Goal: Task Accomplishment & Management: Manage account settings

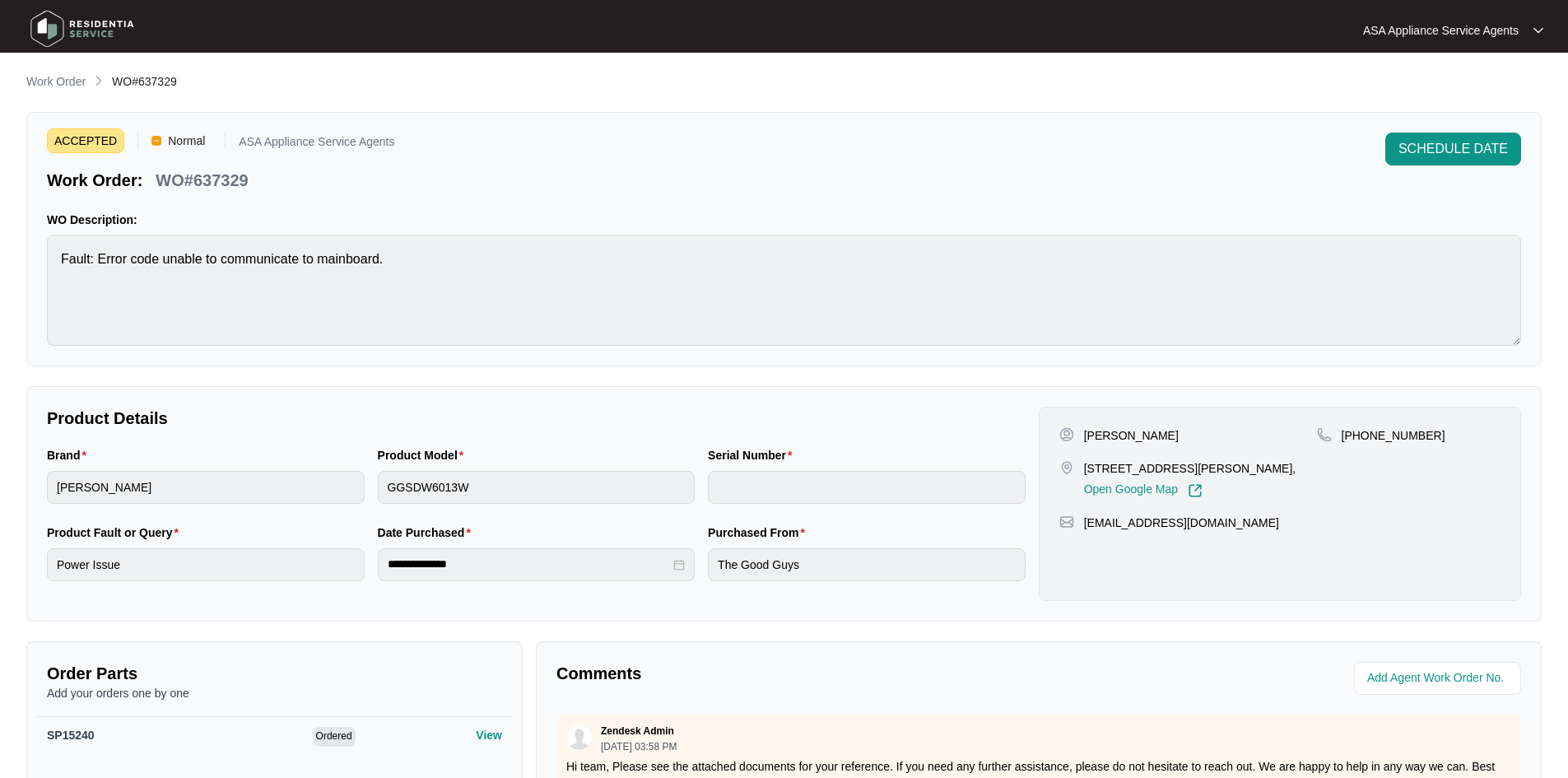
scroll to position [318, 0]
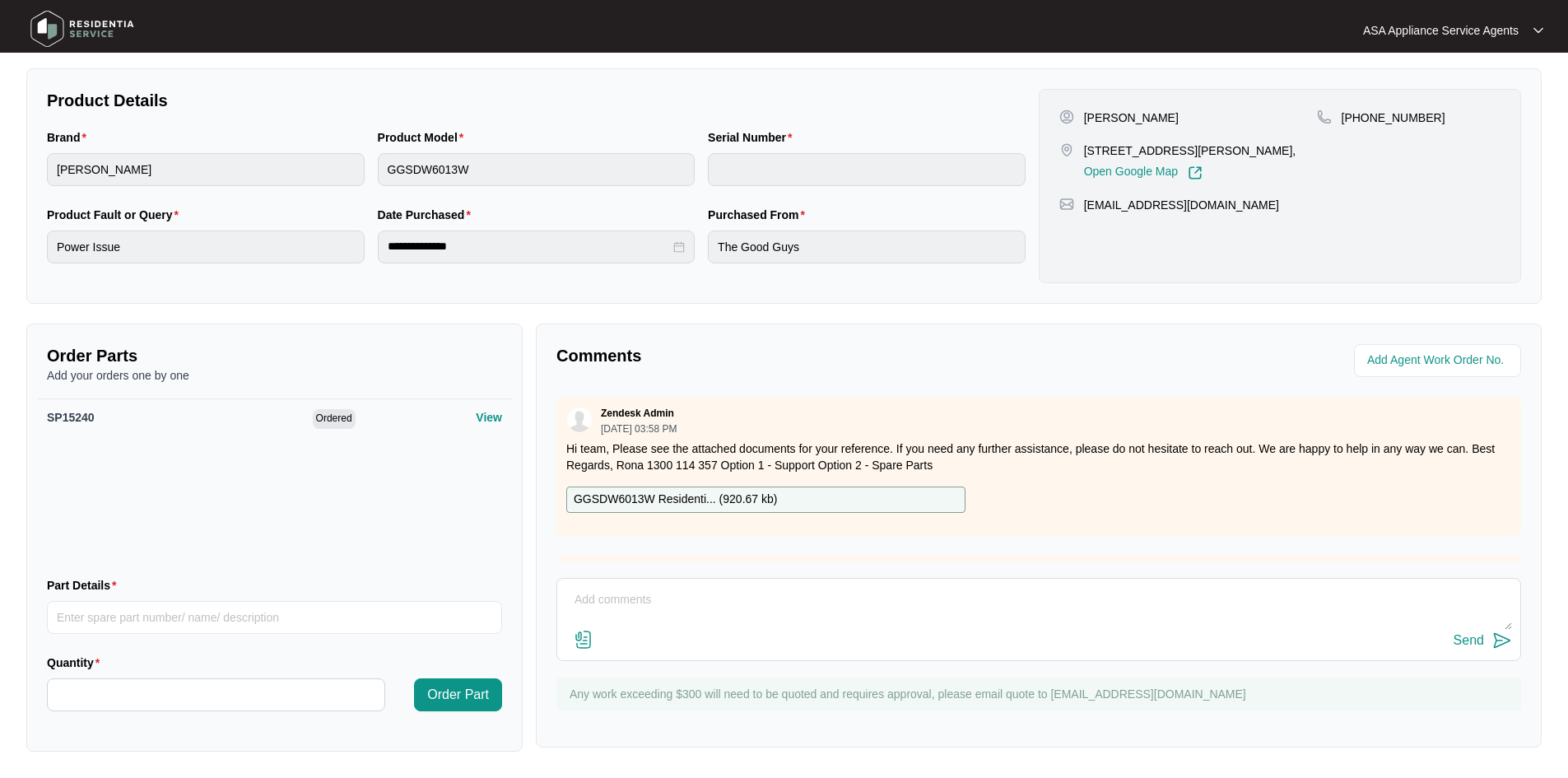
drag, startPoint x: 618, startPoint y: 109, endPoint x: 623, endPoint y: 97, distance: 13.0
click at [620, 104] on p "Product Details" at bounding box center [536, 100] width 979 height 23
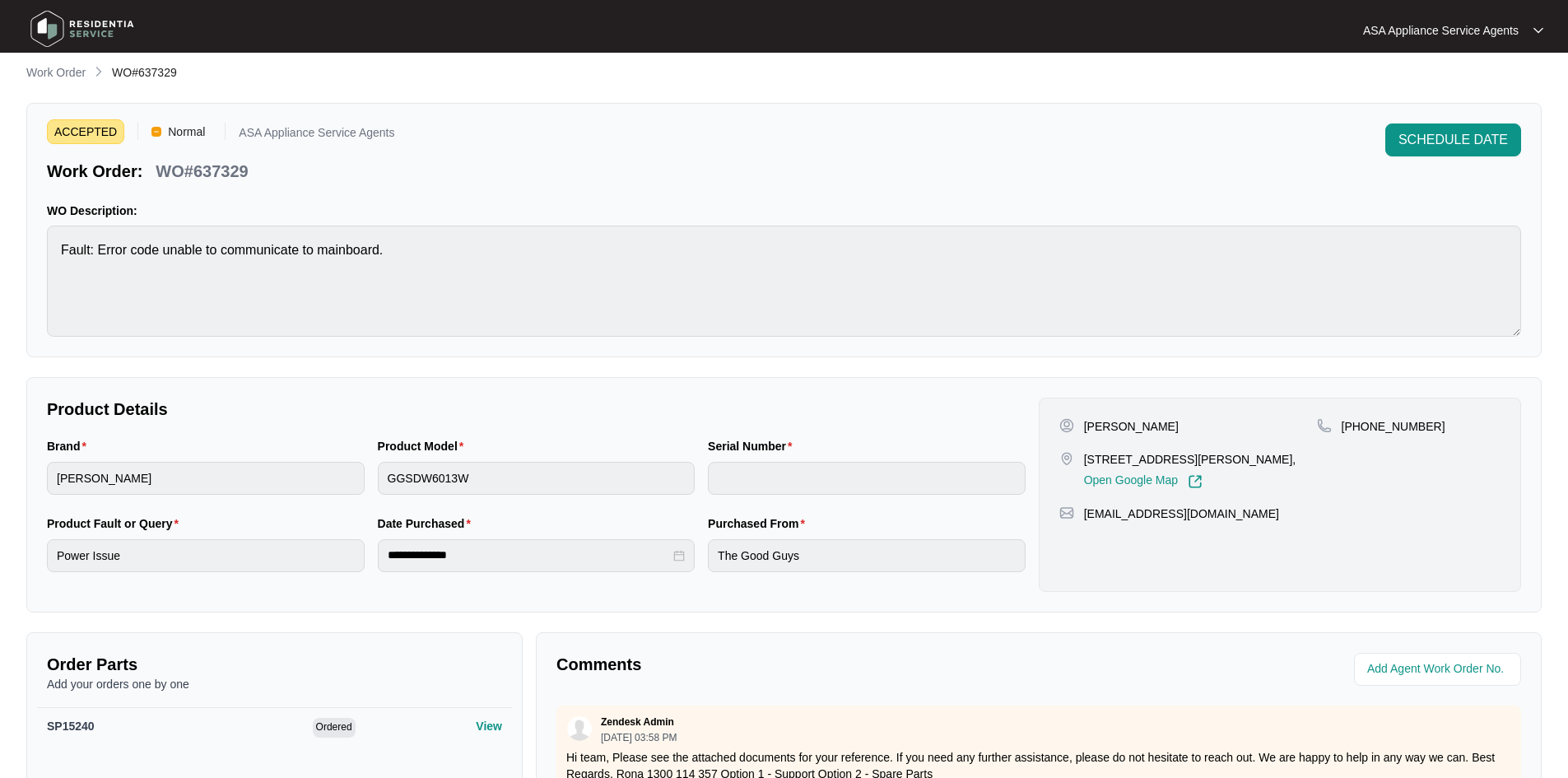
scroll to position [0, 0]
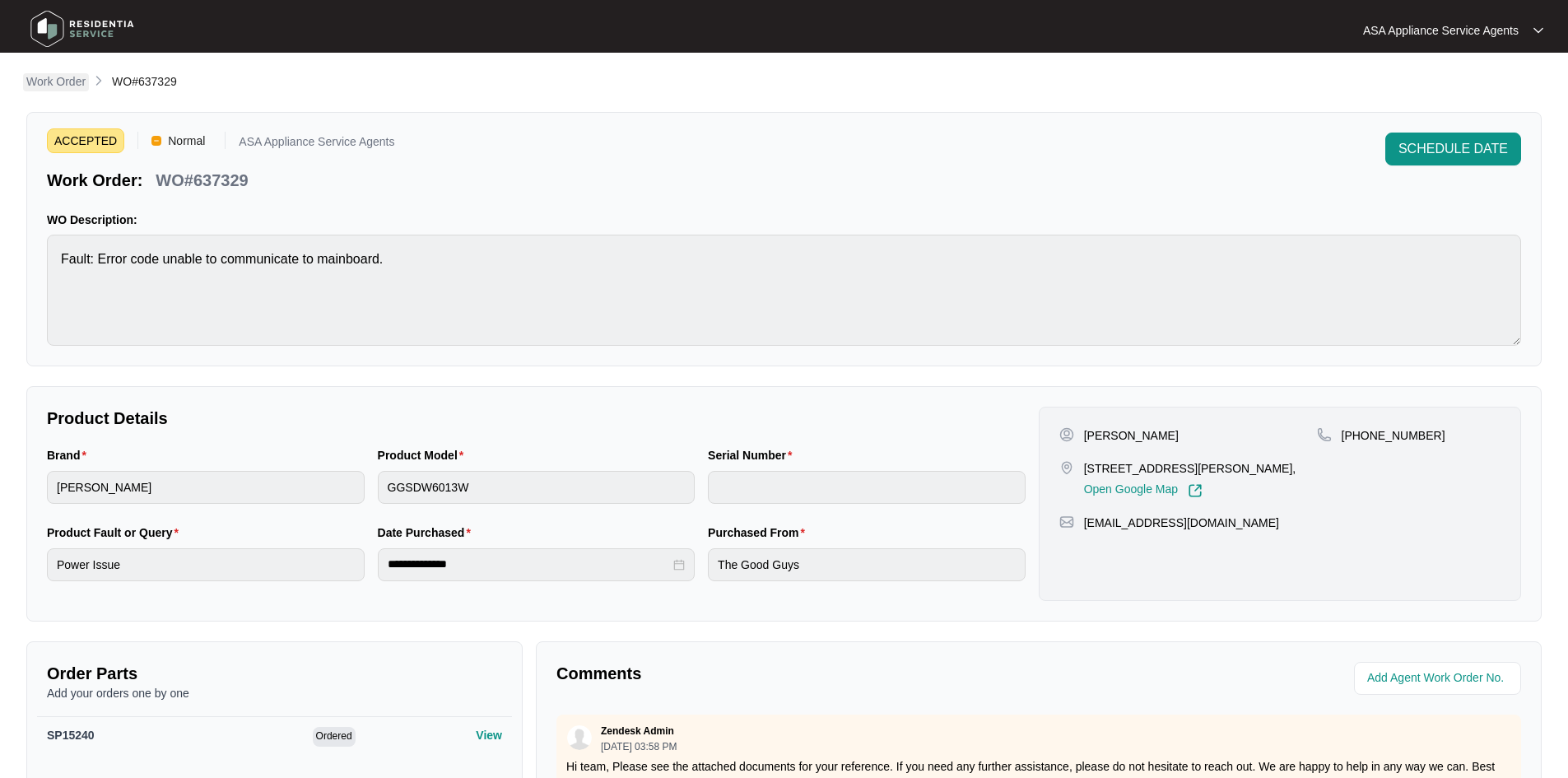
click at [67, 77] on p "Work Order" at bounding box center [55, 82] width 59 height 16
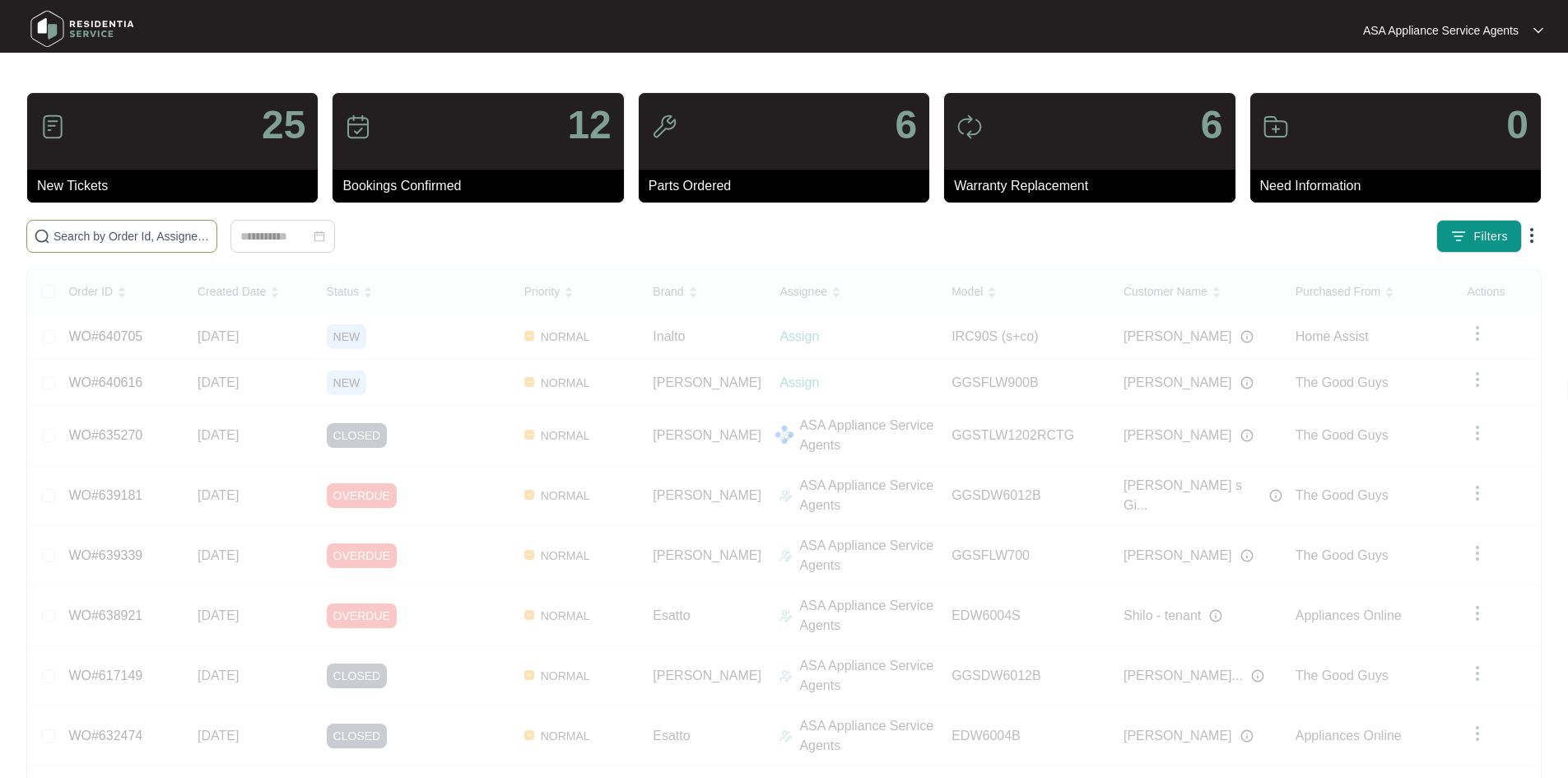
click at [210, 234] on input "text" at bounding box center [132, 236] width 156 height 18
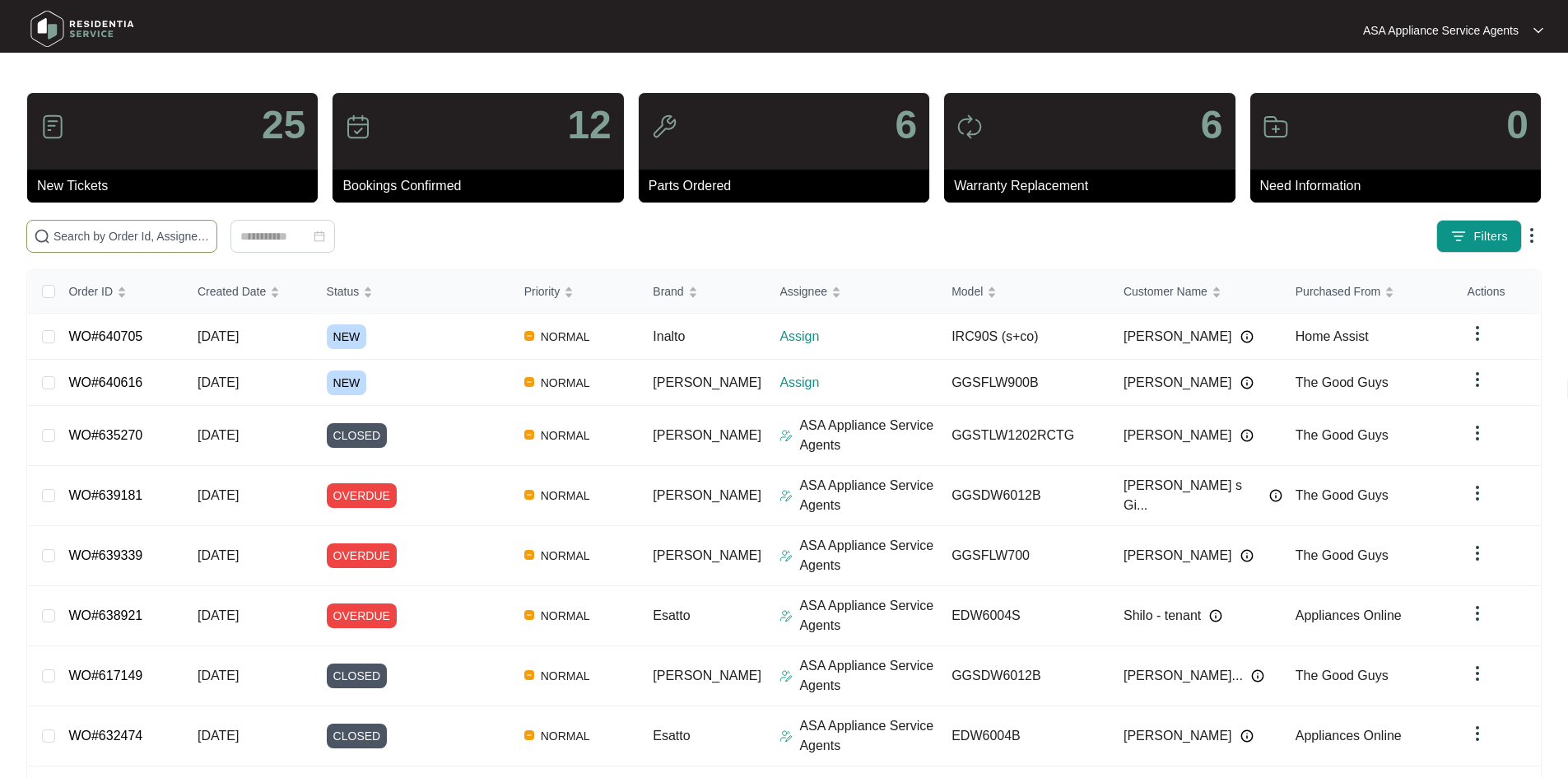
paste input "640616"
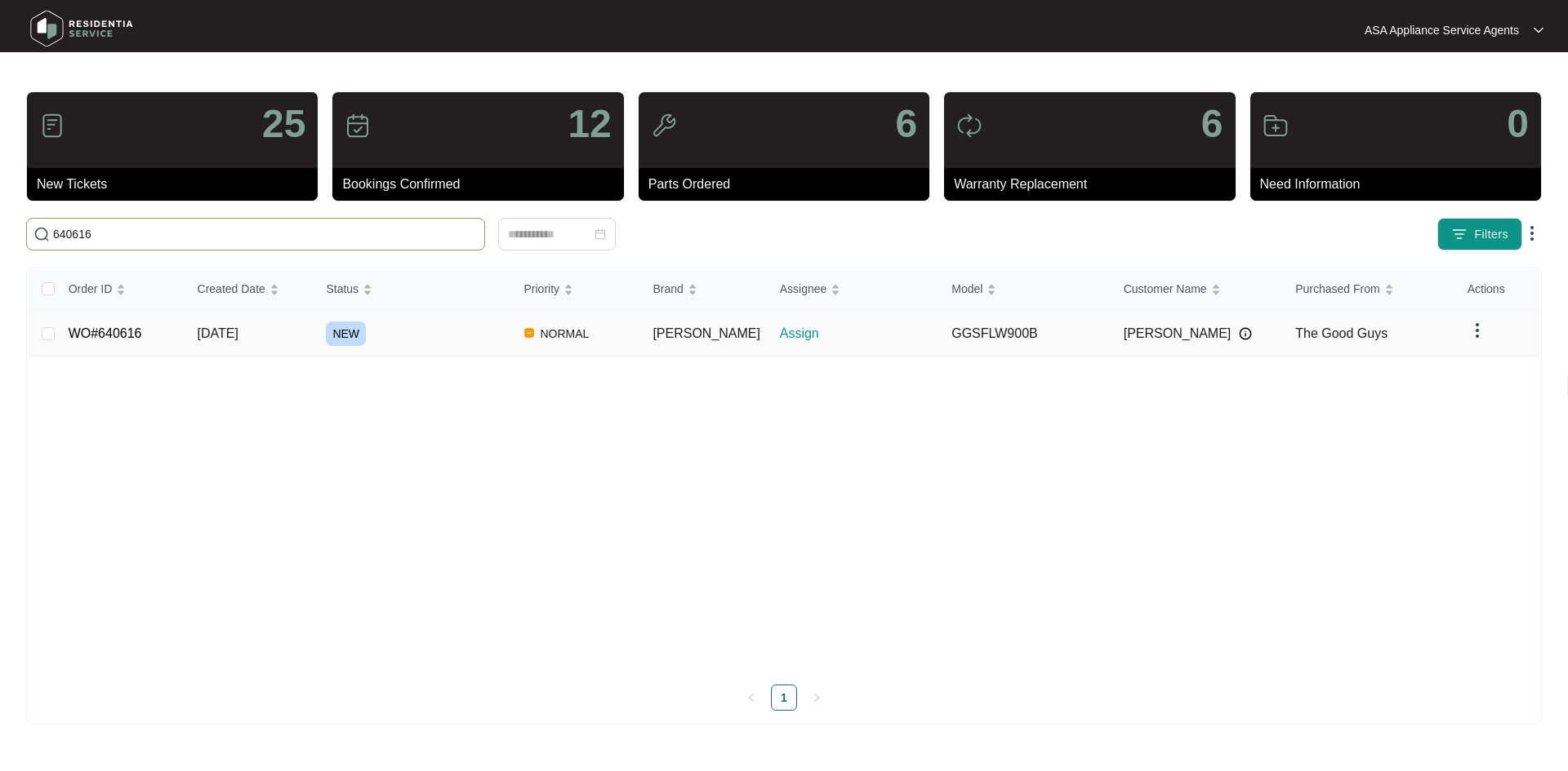
type input "640616"
click at [293, 335] on td "[DATE]" at bounding box center [248, 334] width 129 height 46
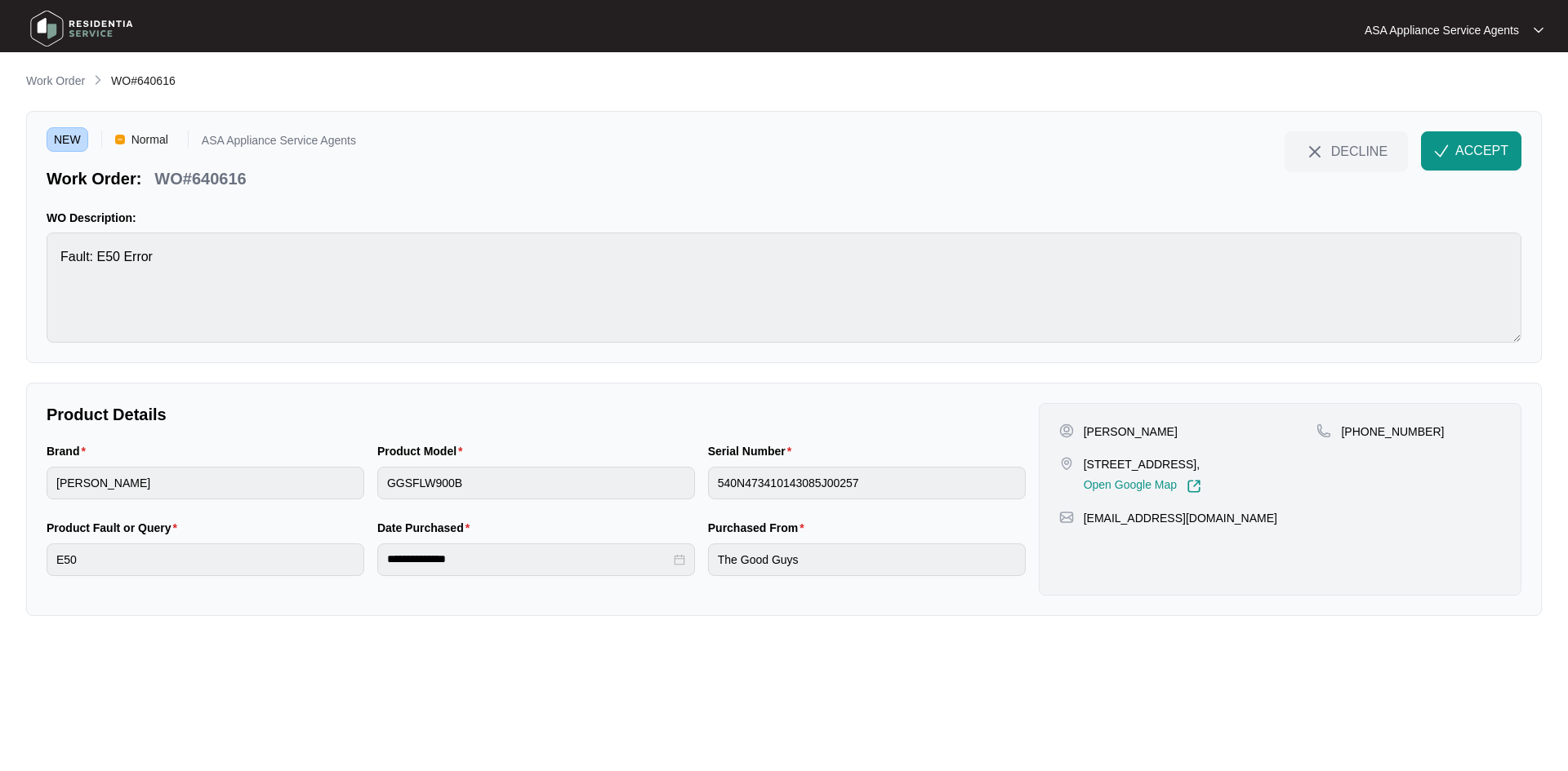
click at [1149, 431] on p "[PERSON_NAME]" at bounding box center [1131, 432] width 94 height 16
copy p "[PERSON_NAME]"
click at [1104, 435] on p "[PERSON_NAME]" at bounding box center [1131, 432] width 94 height 16
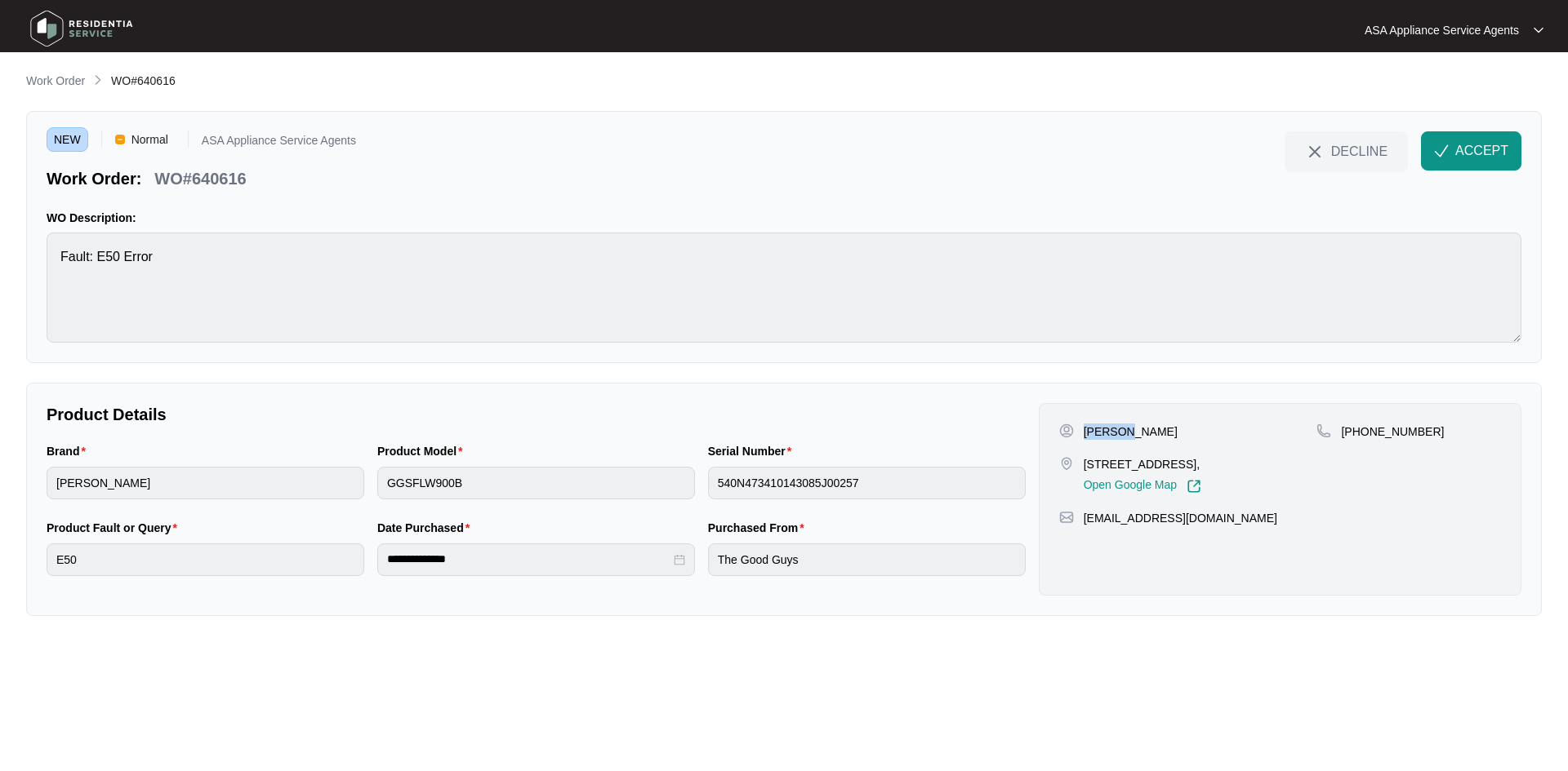
copy p "[PERSON_NAME]"
drag, startPoint x: 1077, startPoint y: 464, endPoint x: 1169, endPoint y: 465, distance: 92.0
click at [1169, 465] on div "[STREET_ADDRESS], Open Google Map" at bounding box center [1188, 475] width 258 height 38
copy div "[STREET_ADDRESS]"
click at [1201, 467] on p "[STREET_ADDRESS]," at bounding box center [1142, 464] width 118 height 16
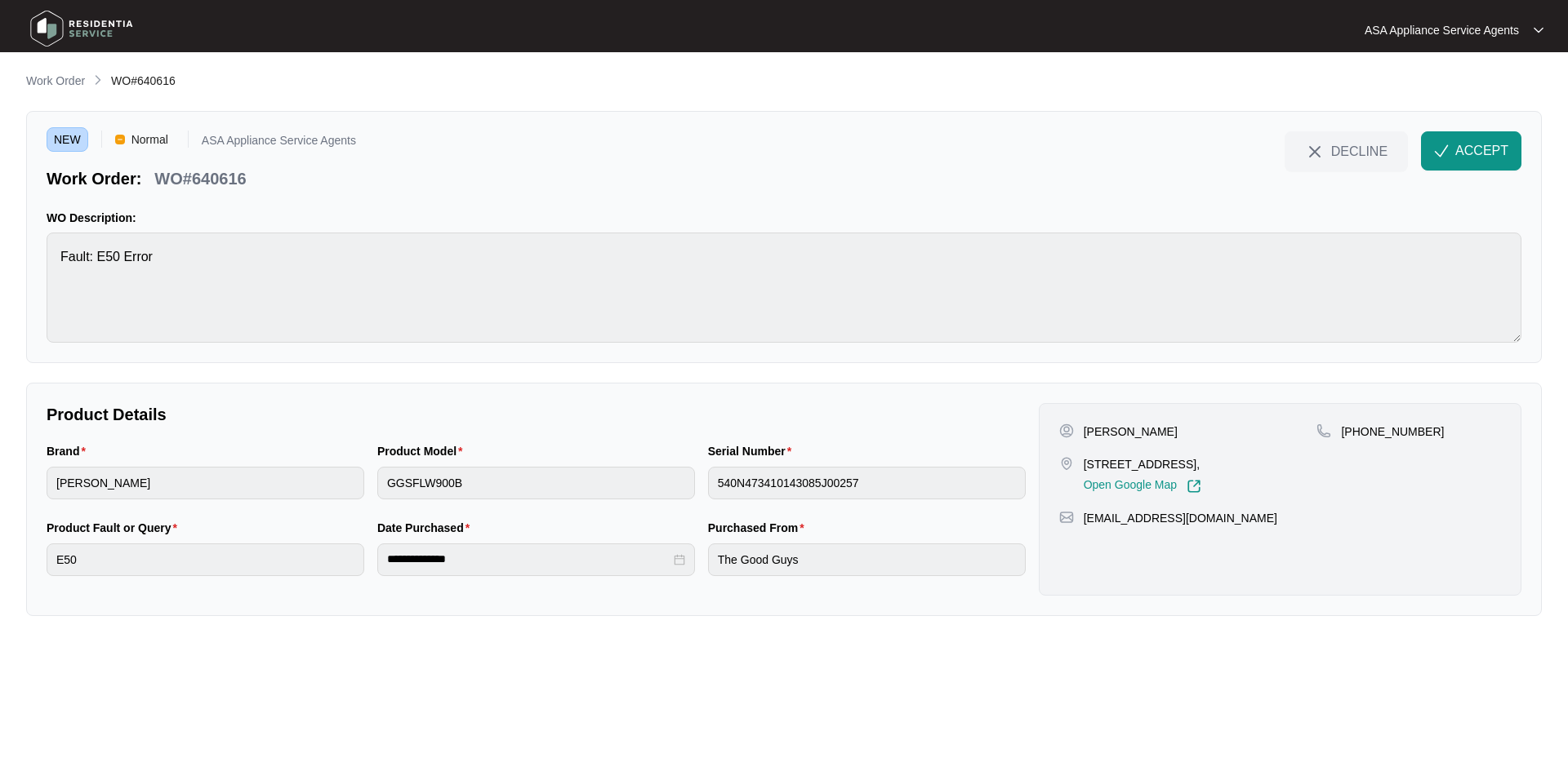
click at [1201, 467] on p "[STREET_ADDRESS]," at bounding box center [1142, 464] width 118 height 16
copy p "Heathridge"
drag, startPoint x: 1360, startPoint y: 435, endPoint x: 1425, endPoint y: 432, distance: 65.1
click at [1425, 432] on div "[PHONE_NUMBER]" at bounding box center [1408, 432] width 185 height 16
copy p "400308523"
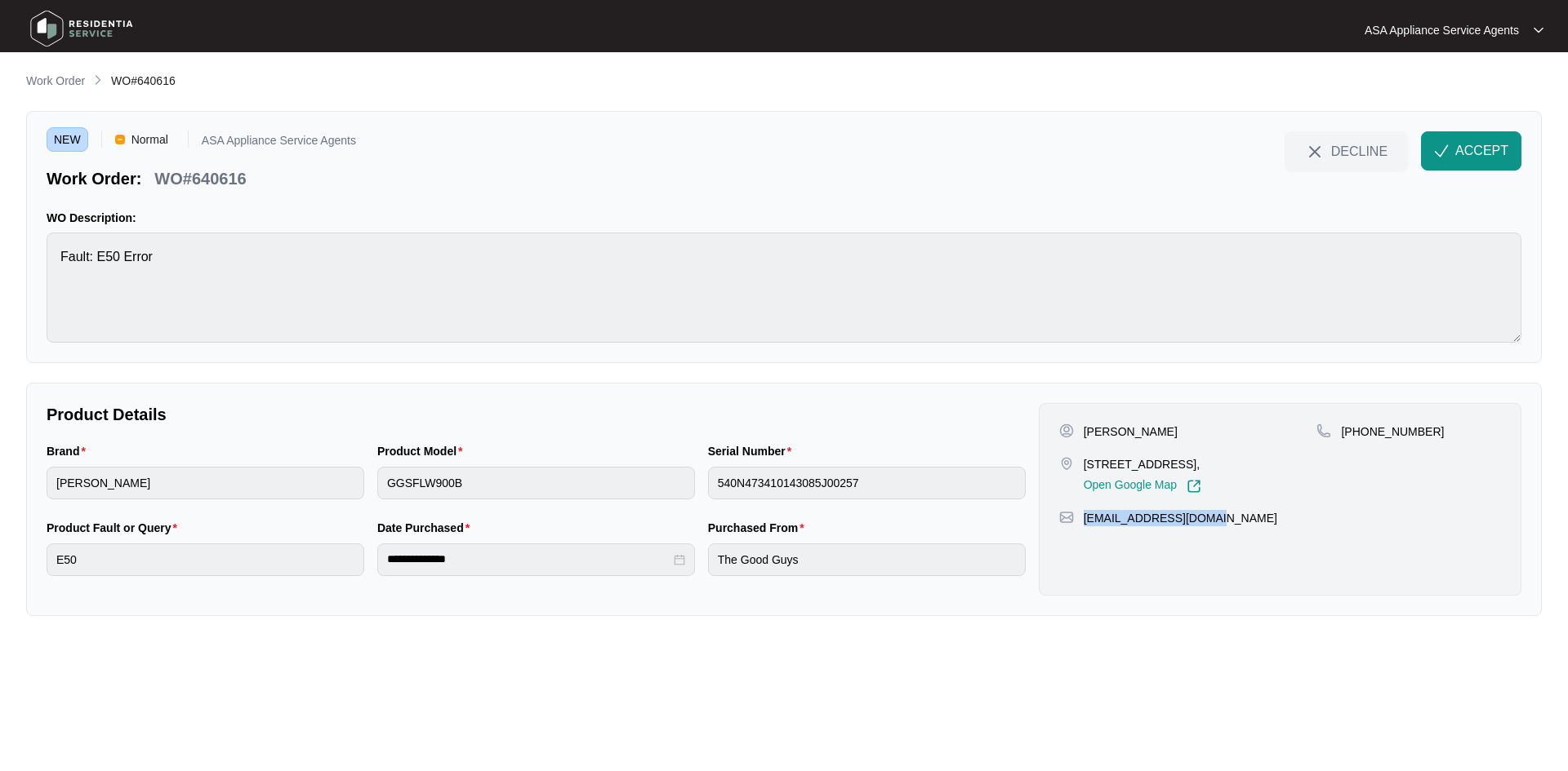
drag, startPoint x: 1218, startPoint y: 526, endPoint x: 1080, endPoint y: 525, distance: 138.0
click at [1080, 525] on div "[PERSON_NAME] [STREET_ADDRESS], Open Google Map [PHONE_NUMBER] [EMAIL_ADDRESS][…" at bounding box center [1280, 499] width 482 height 193
copy p "[EMAIL_ADDRESS][DOMAIN_NAME]"
click at [0, 253] on html "**********" at bounding box center [784, 385] width 1568 height 771
click at [310, 462] on div "Brand [PERSON_NAME] Product Model GGSFLW900B Serial Number 540N473410143085J002…" at bounding box center [536, 480] width 992 height 76
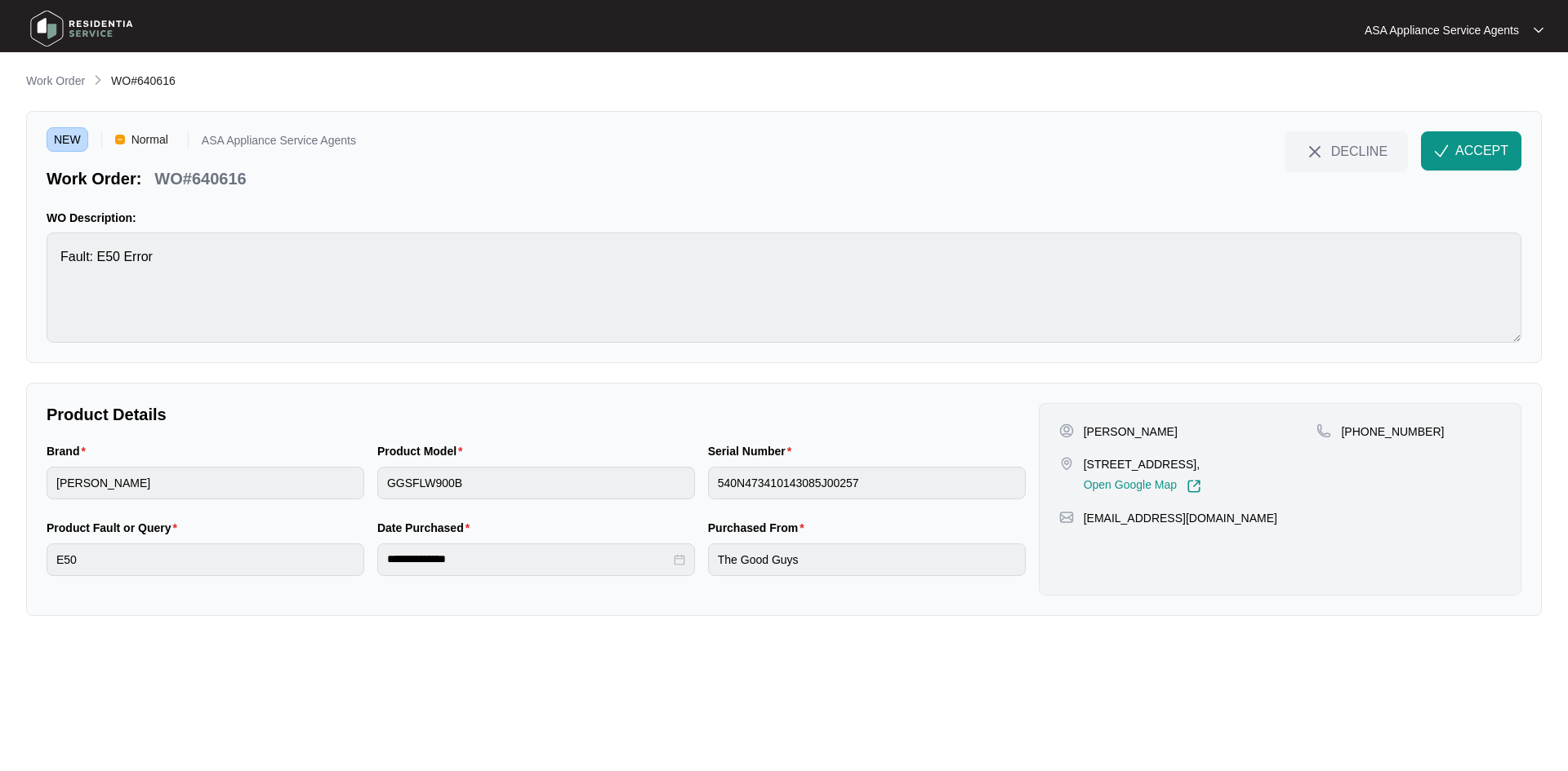
click at [548, 479] on div "Brand [PERSON_NAME] Product Model GGSFLW900B Serial Number 540N473410143085J002…" at bounding box center [536, 480] width 992 height 76
drag, startPoint x: 254, startPoint y: 179, endPoint x: 162, endPoint y: 171, distance: 92.3
click at [162, 171] on div "Work Order: WO#640616" at bounding box center [202, 176] width 310 height 29
copy p "WO#640616"
click at [1446, 138] on button "ACCEPT" at bounding box center [1471, 151] width 101 height 40
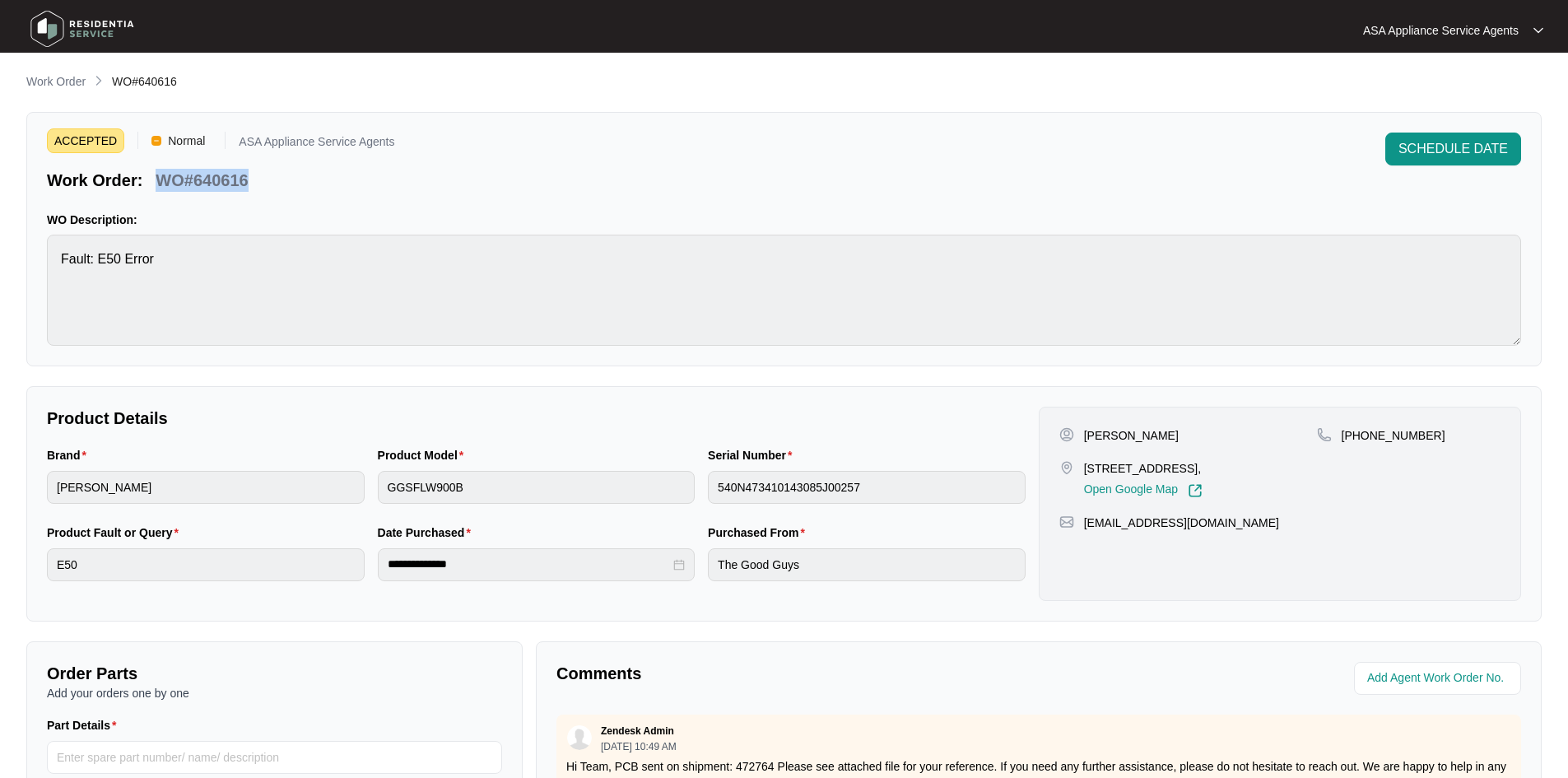
drag, startPoint x: 74, startPoint y: 84, endPoint x: 76, endPoint y: 96, distance: 12.2
click at [74, 84] on p "Work Order" at bounding box center [55, 82] width 59 height 16
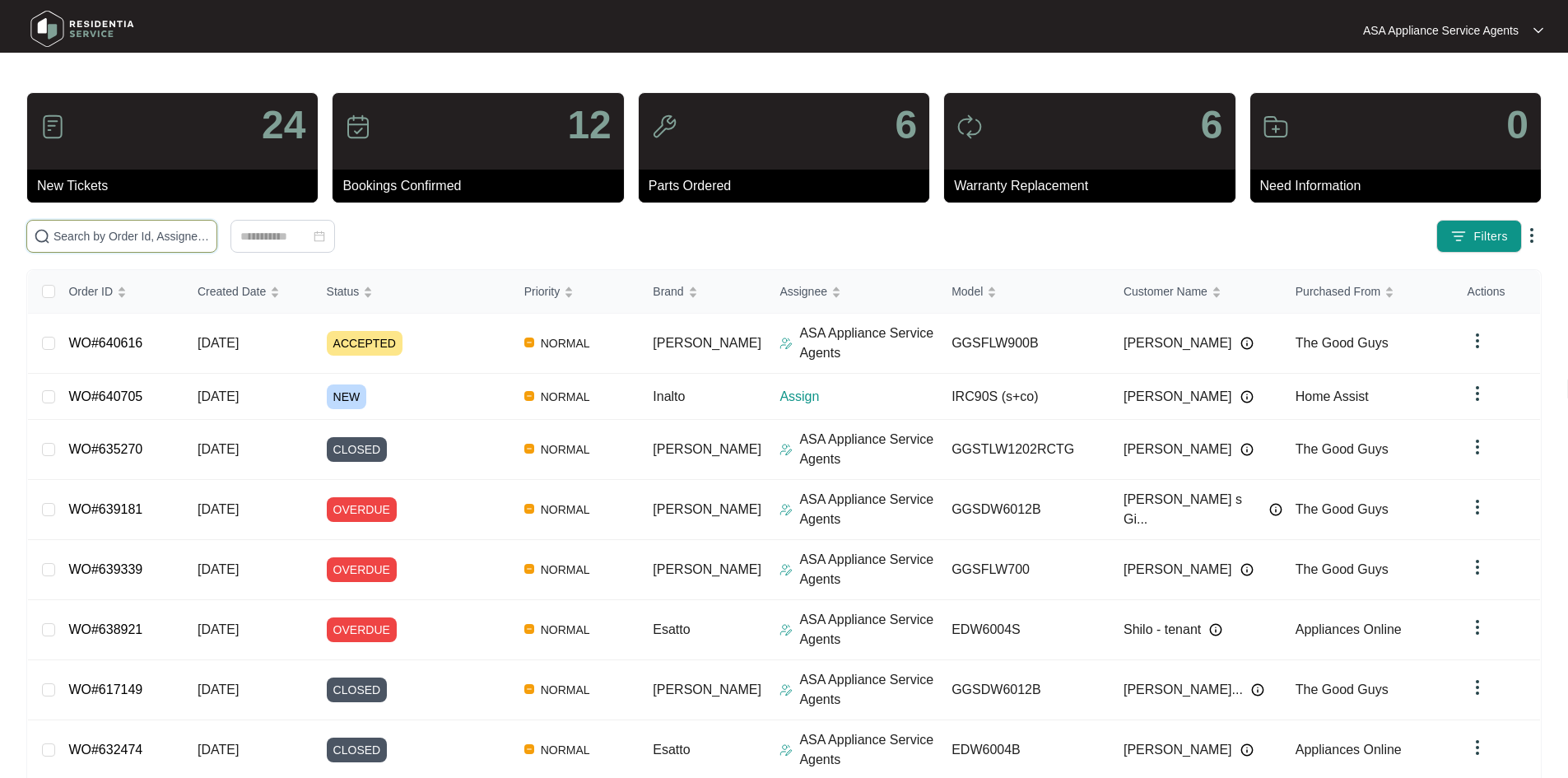
click at [210, 234] on input "text" at bounding box center [132, 236] width 156 height 18
paste input "640705"
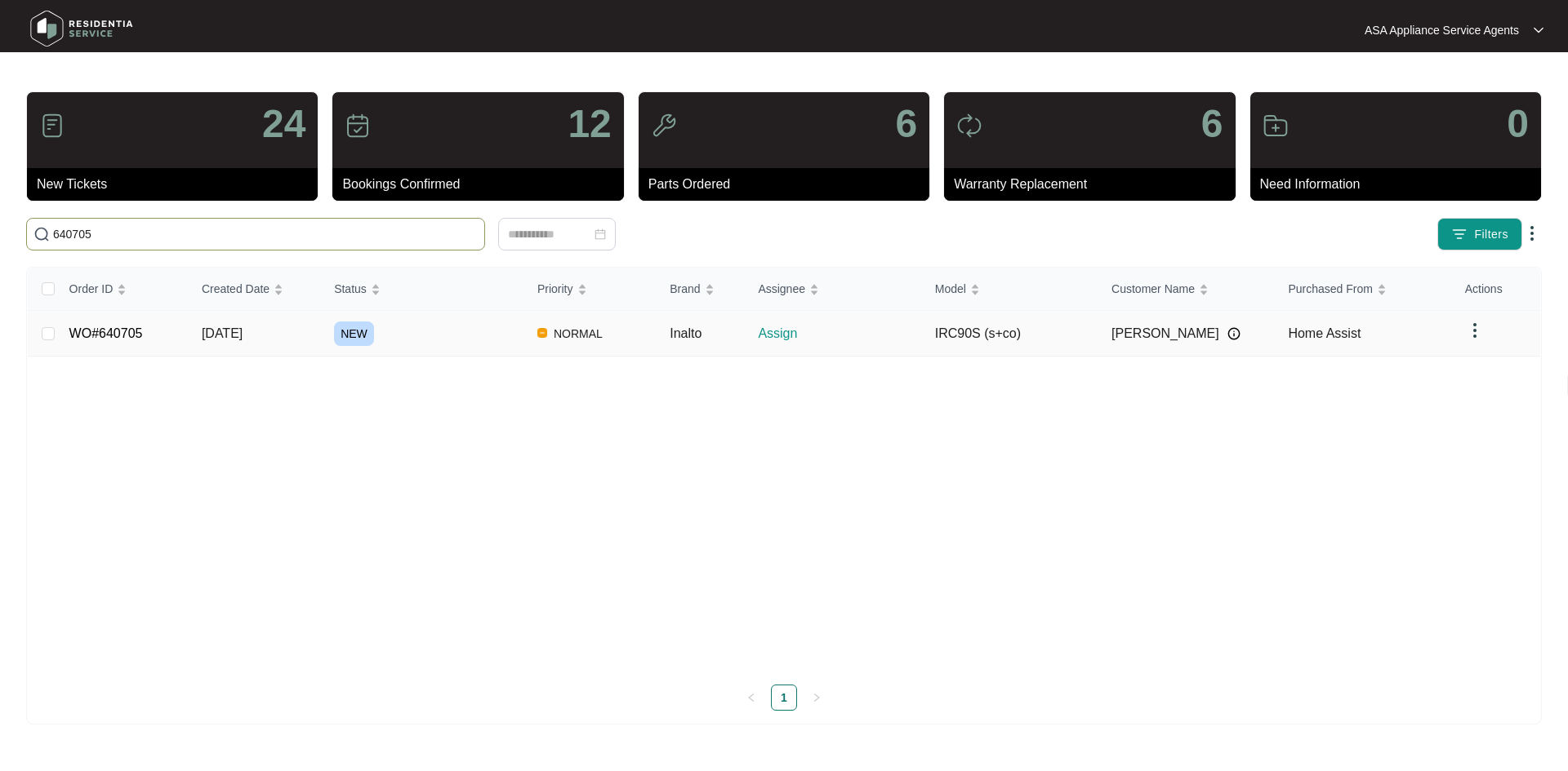
type input "640705"
click at [283, 334] on td "[DATE]" at bounding box center [255, 334] width 132 height 46
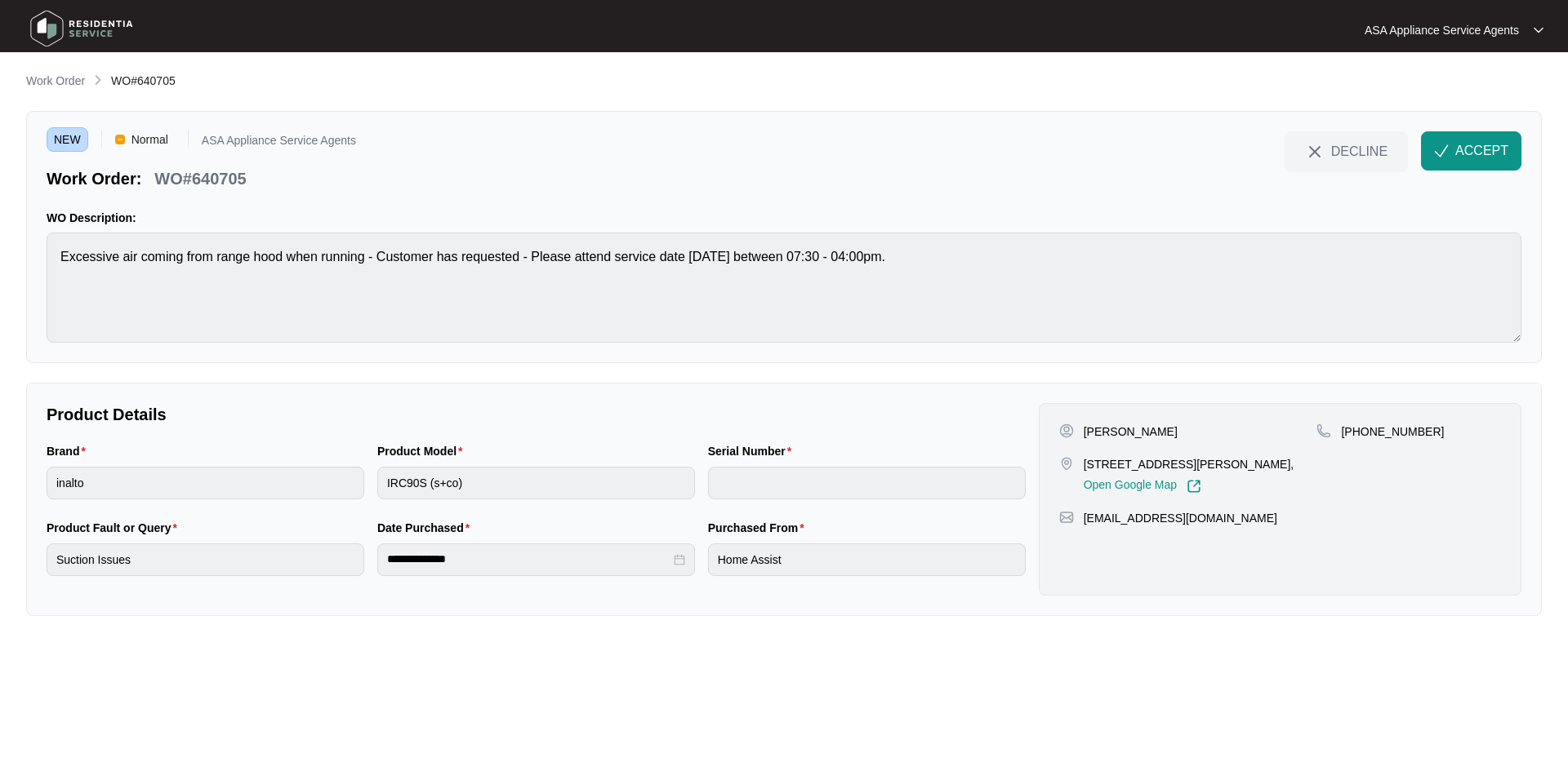
click at [1121, 435] on p "[PERSON_NAME]" at bounding box center [1131, 432] width 94 height 16
copy p "[PERSON_NAME]"
click at [1094, 436] on p "[PERSON_NAME]" at bounding box center [1131, 432] width 94 height 16
click at [1095, 436] on p "[PERSON_NAME]" at bounding box center [1131, 432] width 94 height 16
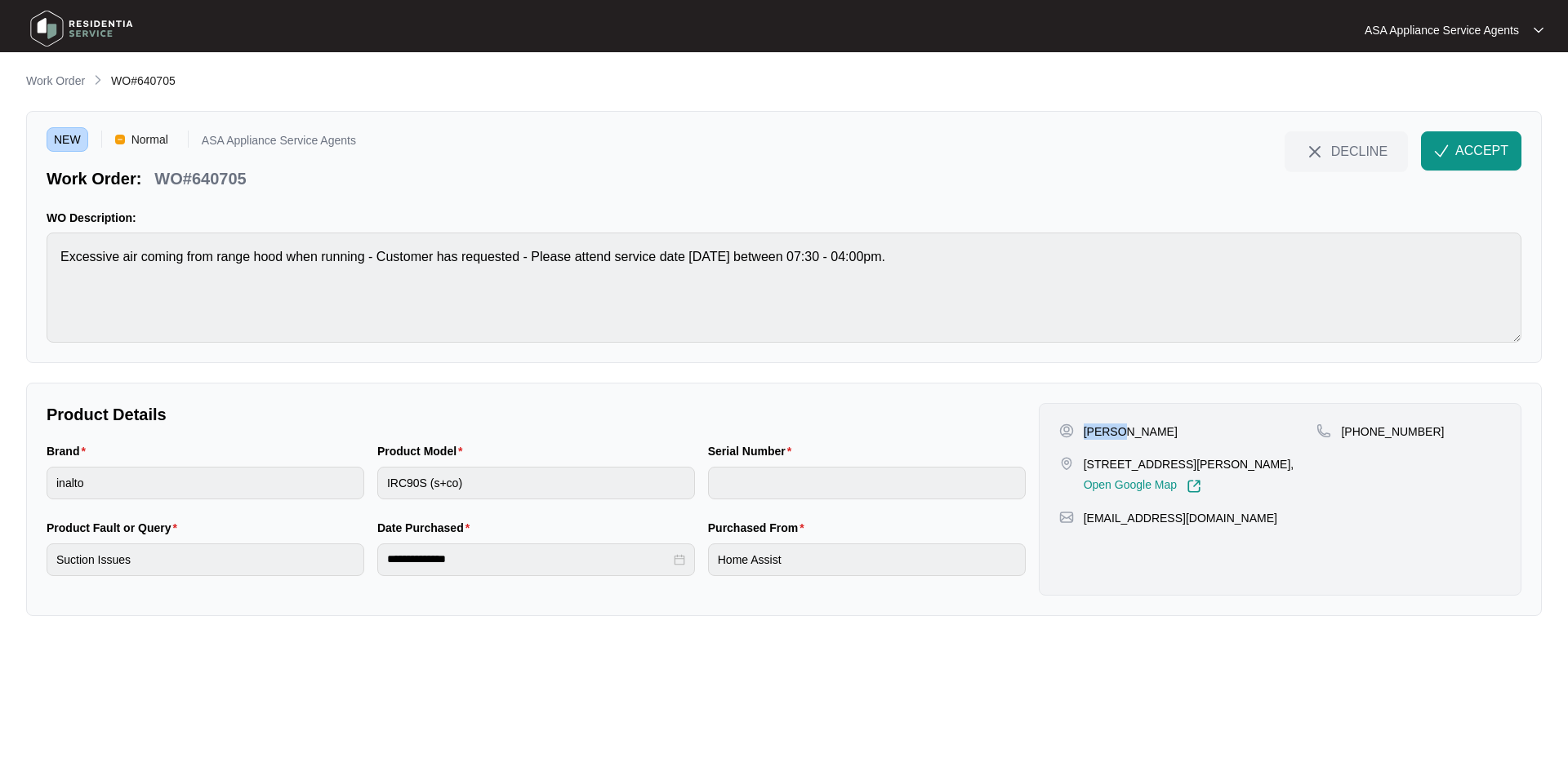
copy p "[PERSON_NAME]"
drag, startPoint x: 1156, startPoint y: 468, endPoint x: 1080, endPoint y: 462, distance: 76.2
click at [1080, 462] on div "[STREET_ADDRESS][PERSON_NAME], Open Google Map" at bounding box center [1188, 475] width 258 height 38
copy p "[STREET_ADDRESS][PERSON_NAME]"
click at [1183, 461] on p "[STREET_ADDRESS][PERSON_NAME]," at bounding box center [1189, 464] width 211 height 16
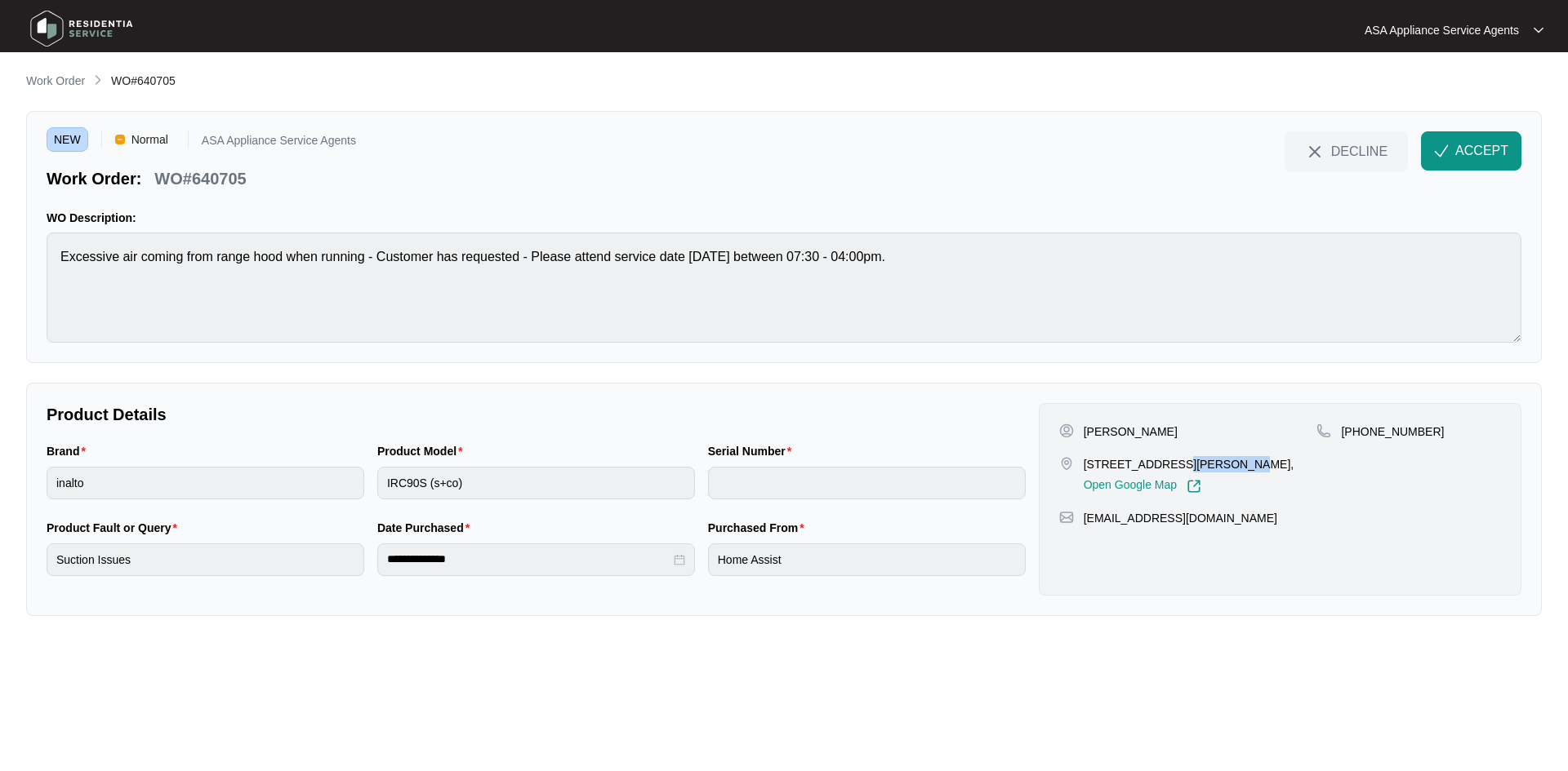
click at [1183, 461] on p "[STREET_ADDRESS][PERSON_NAME]," at bounding box center [1189, 464] width 211 height 16
drag, startPoint x: 1361, startPoint y: 431, endPoint x: 1464, endPoint y: 430, distance: 103.0
click at [1464, 430] on div "[PHONE_NUMBER]" at bounding box center [1408, 432] width 185 height 16
drag, startPoint x: 1232, startPoint y: 517, endPoint x: 1086, endPoint y: 525, distance: 146.2
click at [1086, 525] on div "[EMAIL_ADDRESS][DOMAIN_NAME]" at bounding box center [1280, 518] width 442 height 16
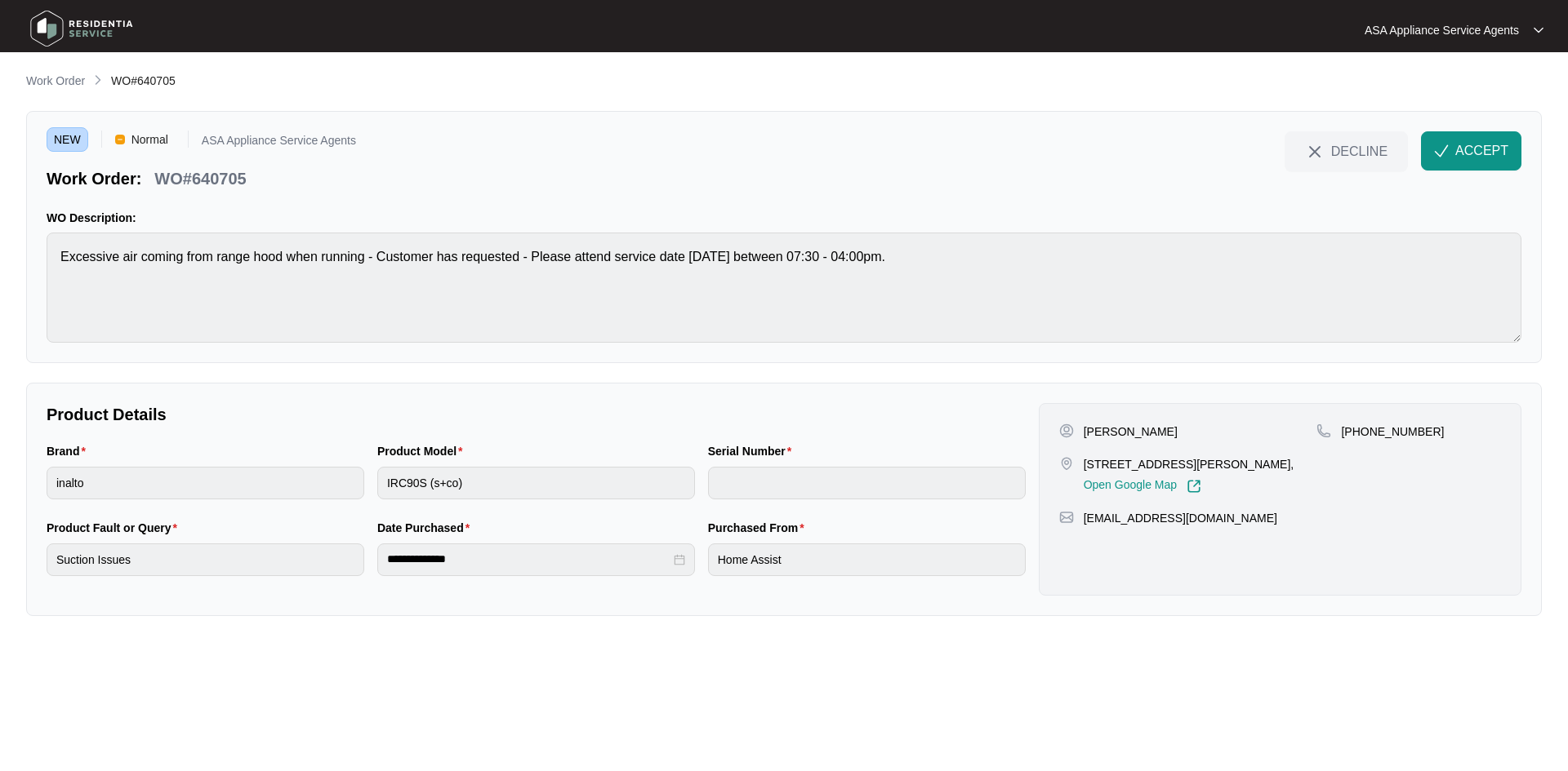
click at [0, 293] on html "**********" at bounding box center [784, 385] width 1568 height 771
click at [1460, 145] on span "ACCEPT" at bounding box center [1481, 151] width 53 height 20
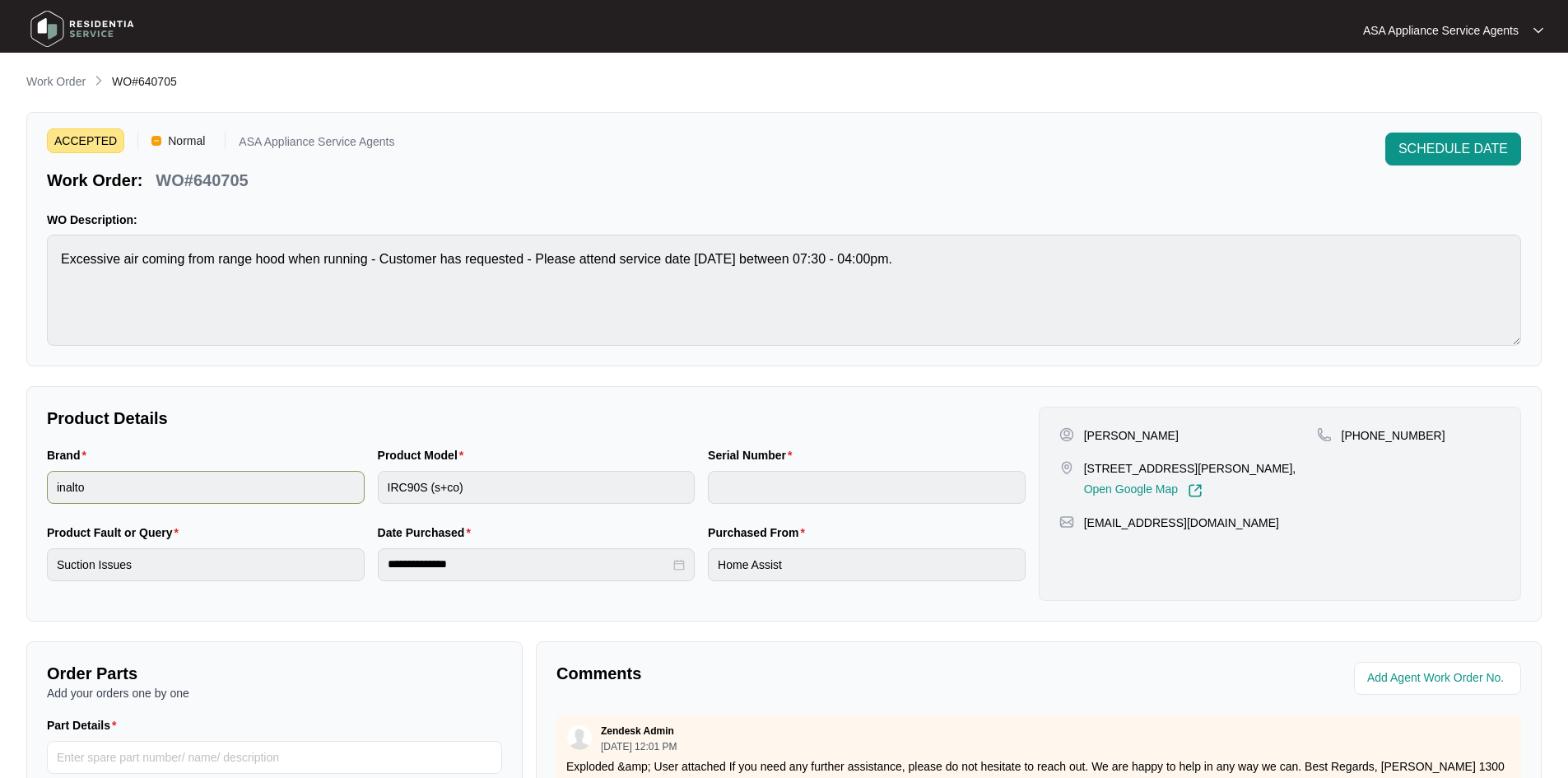
click at [329, 486] on div "Brand inalto Product Model IRC90S (s+co) Serial Number" at bounding box center [535, 485] width 992 height 77
drag, startPoint x: 252, startPoint y: 184, endPoint x: 161, endPoint y: 180, distance: 91.1
click at [161, 180] on div "WO#640705" at bounding box center [201, 178] width 105 height 29
drag, startPoint x: 83, startPoint y: 74, endPoint x: 116, endPoint y: 25, distance: 59.1
click at [83, 74] on p "Work Order" at bounding box center [55, 82] width 59 height 16
